Goal: Communication & Community: Ask a question

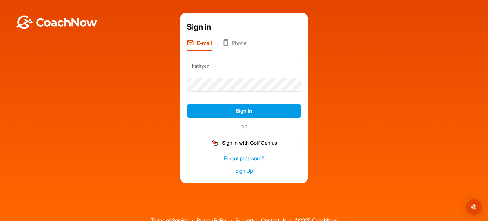
type input "[EMAIL_ADDRESS][DOMAIN_NAME]"
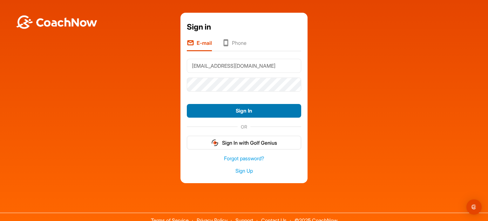
click at [197, 105] on button "Sign In" at bounding box center [244, 111] width 114 height 14
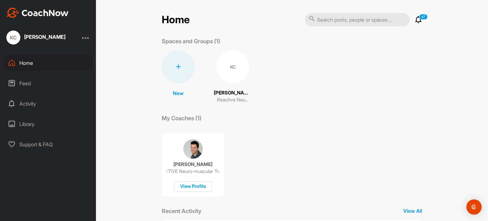
click at [230, 95] on p "[PERSON_NAME]" at bounding box center [233, 92] width 38 height 7
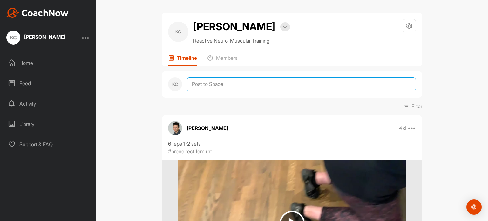
click at [192, 80] on textarea at bounding box center [301, 84] width 229 height 14
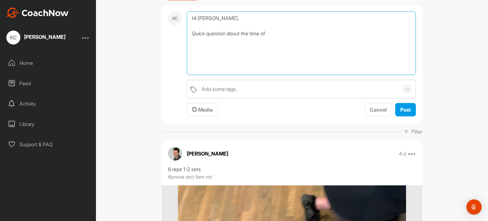
scroll to position [64, 0]
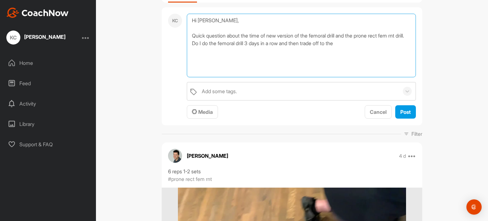
drag, startPoint x: 362, startPoint y: 36, endPoint x: 406, endPoint y: 37, distance: 43.2
click at [406, 37] on textarea "Hi [PERSON_NAME], Quick question about the time of new version of the femoral d…" at bounding box center [301, 46] width 229 height 64
drag, startPoint x: 228, startPoint y: 41, endPoint x: 234, endPoint y: 40, distance: 5.8
click at [234, 40] on textarea "Hi [PERSON_NAME], Quick question about the time of new version of the femoral d…" at bounding box center [301, 46] width 229 height 64
click at [230, 47] on textarea "Hi [PERSON_NAME], Quick question about the time of new version of the femoral d…" at bounding box center [301, 46] width 229 height 64
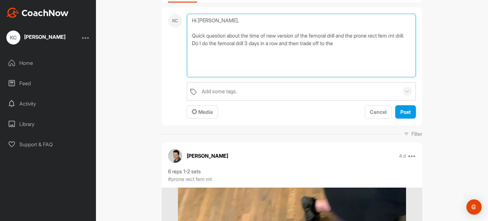
click at [239, 60] on textarea "Hi [PERSON_NAME], Quick question about the time of new version of the femoral d…" at bounding box center [301, 46] width 229 height 64
click at [230, 44] on textarea "Hi [PERSON_NAME], Quick question about the time of new version of the femoral d…" at bounding box center [301, 46] width 229 height 64
drag, startPoint x: 230, startPoint y: 43, endPoint x: 247, endPoint y: 42, distance: 17.2
click at [247, 42] on textarea "Hi [PERSON_NAME], Quick question about the time of new version of the femoral d…" at bounding box center [301, 46] width 229 height 64
paste textarea "prone rect fem rnt"
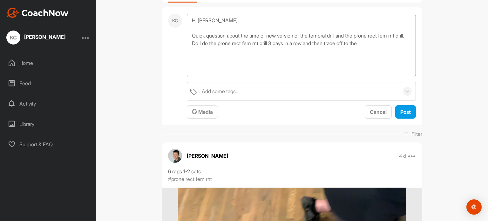
click at [385, 43] on textarea "Hi [PERSON_NAME], Quick question about the time of new version of the femoral d…" at bounding box center [301, 46] width 229 height 64
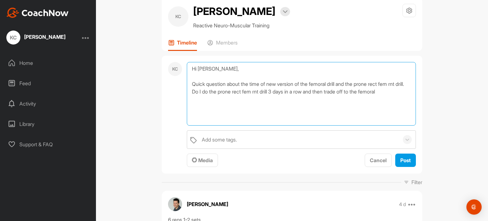
scroll to position [0, 0]
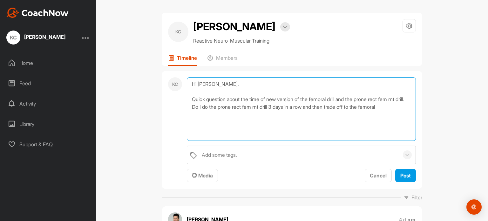
drag, startPoint x: 334, startPoint y: 100, endPoint x: 335, endPoint y: 107, distance: 7.7
click at [334, 99] on textarea "Hi [PERSON_NAME], Quick question about the time of new version of the femoral d…" at bounding box center [301, 109] width 229 height 64
click at [394, 106] on textarea "Hi [PERSON_NAME], Quick question about the time of new version of the [MEDICAL_…" at bounding box center [301, 109] width 229 height 64
click at [258, 117] on textarea "Hi [PERSON_NAME], Quick question about the time of new version of the [MEDICAL_…" at bounding box center [301, 109] width 229 height 64
drag, startPoint x: 259, startPoint y: 107, endPoint x: 277, endPoint y: 114, distance: 19.1
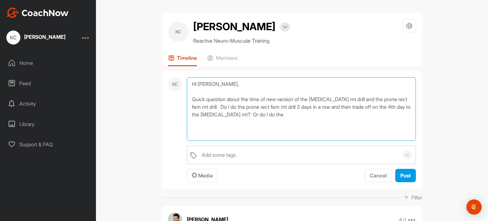
click at [277, 114] on textarea "Hi [PERSON_NAME], Quick question about the time of new version of the [MEDICAL_…" at bounding box center [301, 109] width 229 height 64
click at [320, 118] on textarea "Hi [PERSON_NAME], Quick question about the time of new version of the [MEDICAL_…" at bounding box center [301, 109] width 229 height 64
paste textarea "prone rect fem rnt drill 3 days in a row and then trade off on the 4th day to t…"
click at [371, 113] on textarea "Hi [PERSON_NAME], Quick question about the time of new version of the [MEDICAL_…" at bounding box center [301, 109] width 229 height 64
click at [254, 121] on textarea "Hi [PERSON_NAME], Quick question about the time of new version of the [MEDICAL_…" at bounding box center [301, 109] width 229 height 64
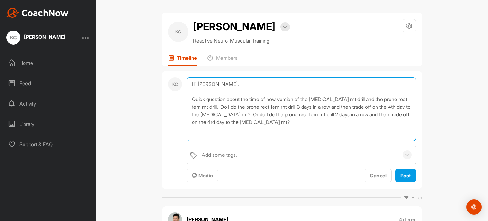
click at [192, 133] on textarea "Hi [PERSON_NAME], Quick question about the time of new version of the [MEDICAL_…" at bounding box center [301, 109] width 229 height 64
click at [328, 122] on textarea "Hi [PERSON_NAME], Quick question about the time of new version of the [MEDICAL_…" at bounding box center [301, 109] width 229 height 64
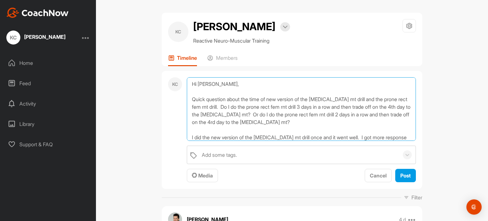
click at [260, 98] on textarea "Hi [PERSON_NAME], Quick question about the time of new version of the [MEDICAL_…" at bounding box center [301, 109] width 229 height 64
click at [365, 107] on textarea "Hi [PERSON_NAME], Quick question about the timimg of new version of the [MEDICA…" at bounding box center [301, 109] width 229 height 64
drag, startPoint x: 340, startPoint y: 114, endPoint x: 378, endPoint y: 127, distance: 40.4
click at [378, 127] on textarea "Hi [PERSON_NAME], Quick question about the timimg of new version of the [MEDICA…" at bounding box center [301, 109] width 229 height 64
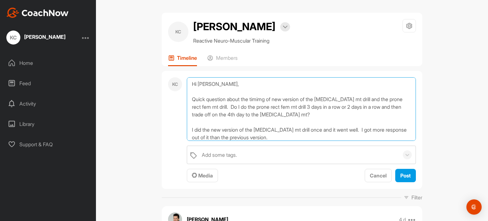
click at [262, 99] on textarea "Hi [PERSON_NAME], Quick question about the timimg of new version of the [MEDICA…" at bounding box center [301, 109] width 229 height 64
click at [391, 100] on textarea "Hi [PERSON_NAME], Quick question about the timing of new version of the [MEDICA…" at bounding box center [301, 109] width 229 height 64
click at [260, 114] on textarea "Hi [PERSON_NAME], Quick question about the timing of new version of the [MEDICA…" at bounding box center [301, 109] width 229 height 64
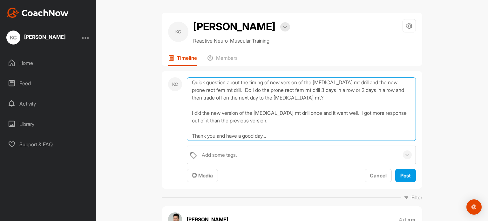
scroll to position [26, 0]
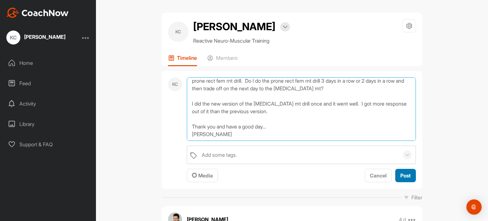
type textarea "Hi [PERSON_NAME], Quick question about the timing of new version of the [MEDICA…"
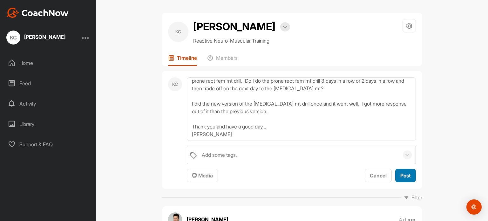
click at [404, 174] on span "Post" at bounding box center [406, 175] width 10 height 6
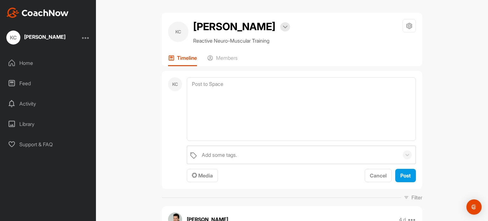
scroll to position [0, 0]
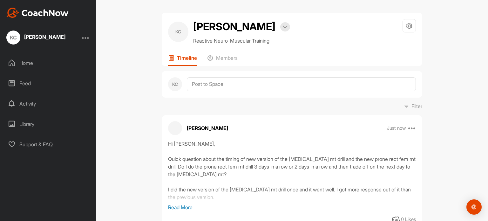
drag, startPoint x: 85, startPoint y: 35, endPoint x: 88, endPoint y: 36, distance: 3.4
click at [85, 35] on div at bounding box center [86, 38] width 8 height 8
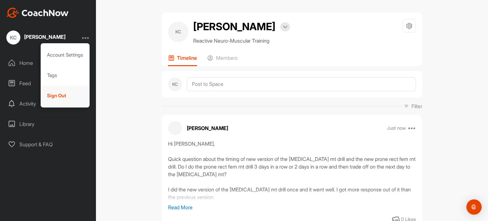
click at [63, 97] on div "Sign Out" at bounding box center [65, 96] width 49 height 20
